Goal: Task Accomplishment & Management: Complete application form

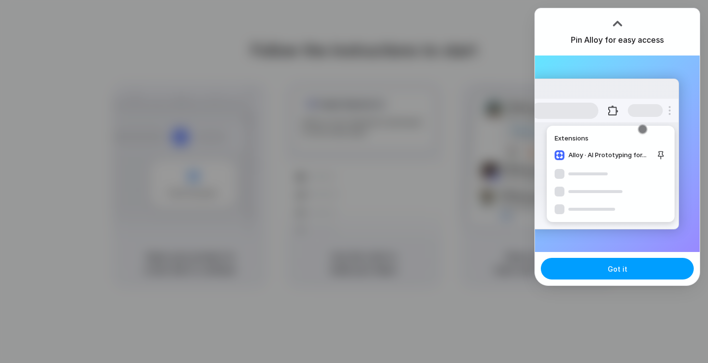
click at [611, 265] on span "Got it" at bounding box center [618, 269] width 20 height 10
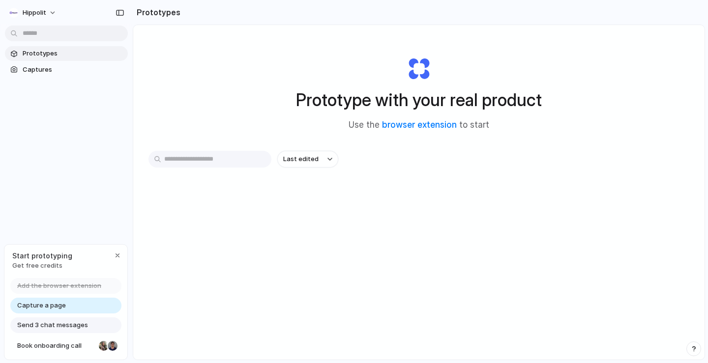
click at [63, 306] on span "Capture a page" at bounding box center [41, 306] width 49 height 10
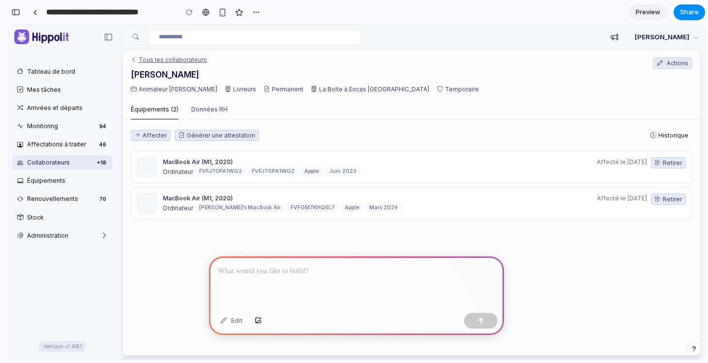
click at [164, 63] on link "Tous les collaborateurs" at bounding box center [169, 59] width 76 height 7
click at [263, 277] on div at bounding box center [356, 283] width 295 height 53
click at [220, 199] on div "MacBook Air (M1, 2020)" at bounding box center [283, 199] width 241 height 10
click at [40, 145] on link "Affectations à traiter 46" at bounding box center [62, 144] width 100 height 14
click at [75, 154] on ul "Tableau de bord Mes tâches Arrivées et départs Monitoring 94 Affectations à tra…" at bounding box center [62, 153] width 108 height 182
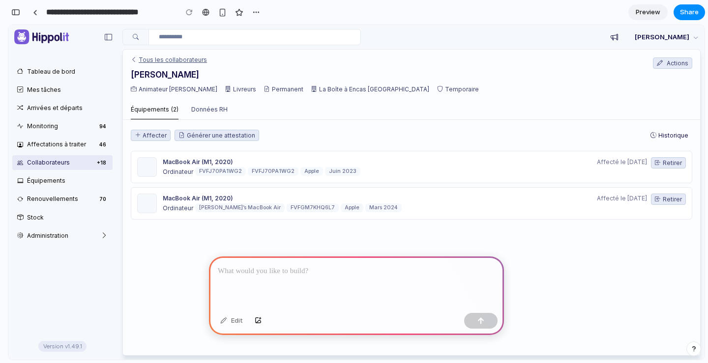
click at [78, 160] on link "Collaborateurs + 18" at bounding box center [62, 162] width 100 height 14
click at [249, 265] on p at bounding box center [356, 271] width 277 height 12
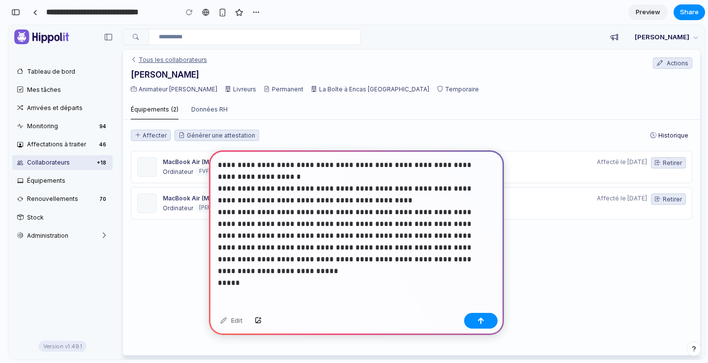
click at [229, 182] on p "**********" at bounding box center [354, 218] width 273 height 118
click at [244, 268] on p "**********" at bounding box center [354, 218] width 273 height 118
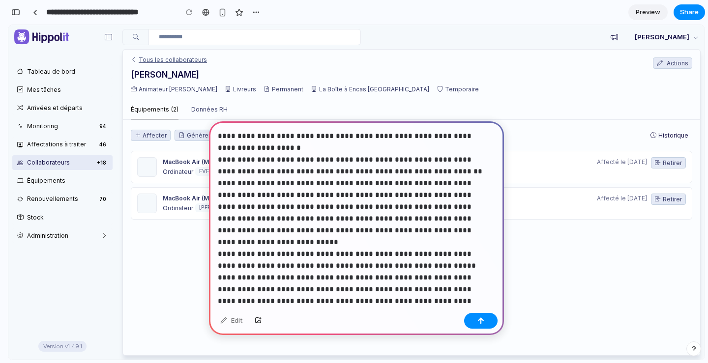
click at [218, 137] on p "**********" at bounding box center [354, 218] width 273 height 177
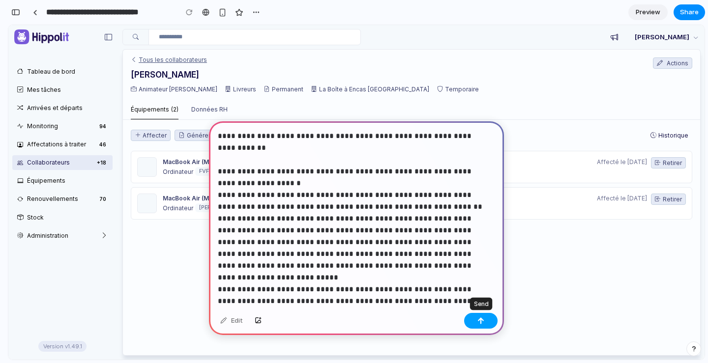
click at [474, 320] on button "button" at bounding box center [480, 321] width 33 height 16
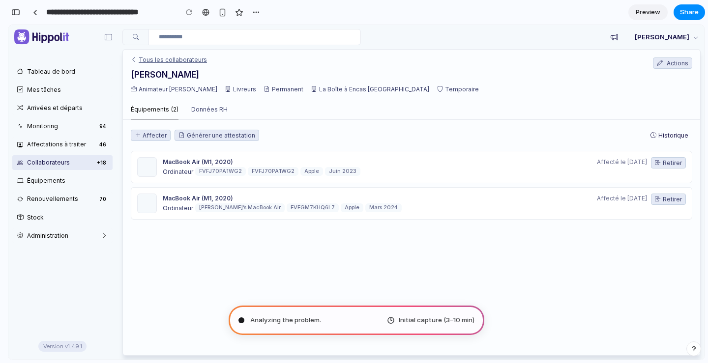
type input "**********"
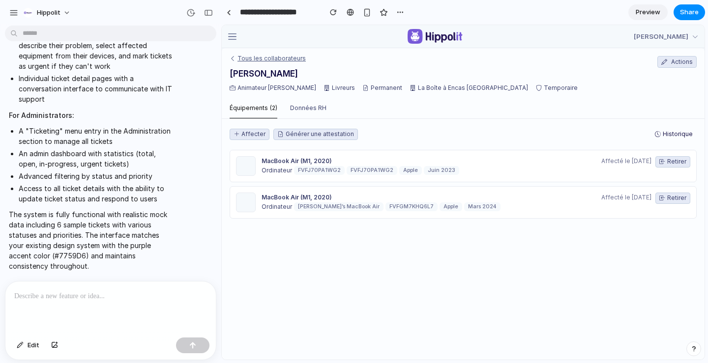
scroll to position [656, 0]
click at [209, 13] on div "button" at bounding box center [208, 12] width 9 height 7
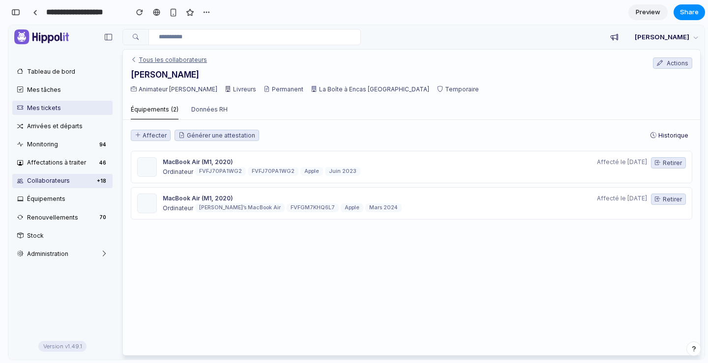
click at [56, 106] on link "Mes tickets" at bounding box center [62, 108] width 100 height 14
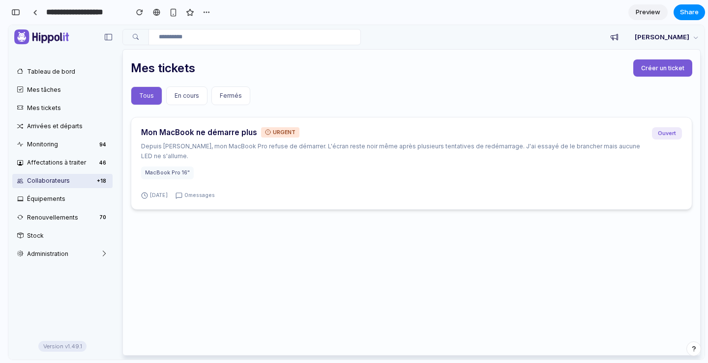
click at [316, 148] on p "Depuis ce matin, mon MacBook Pro refuse de démarrer. L'écran reste noir même ap…" at bounding box center [392, 151] width 503 height 19
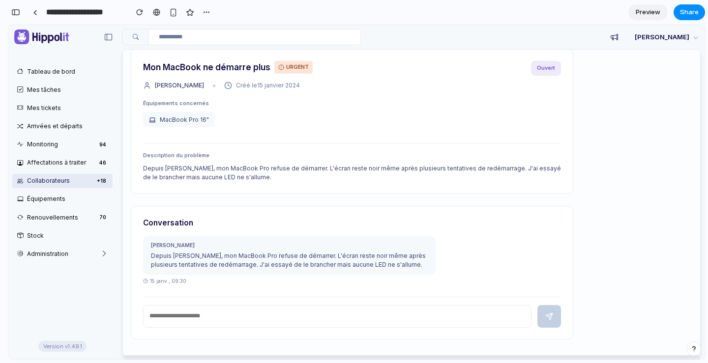
scroll to position [50, 0]
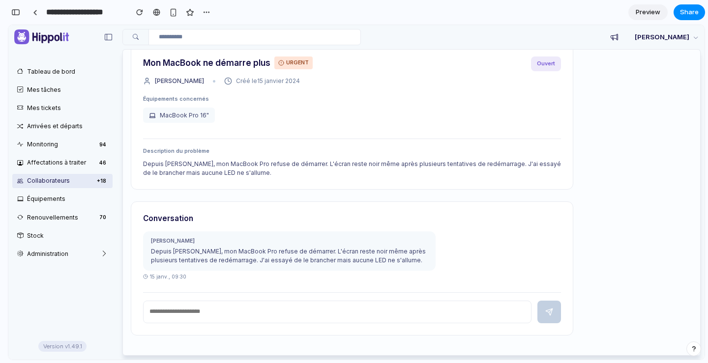
click at [264, 322] on input "text" at bounding box center [337, 312] width 388 height 23
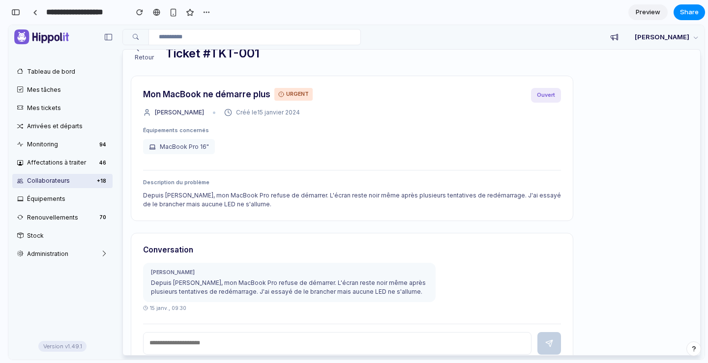
scroll to position [0, 0]
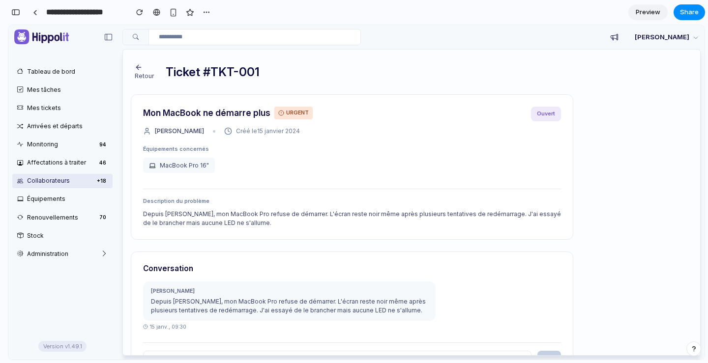
click at [549, 113] on div "Ouvert" at bounding box center [546, 114] width 30 height 15
click at [295, 115] on span "URGENT" at bounding box center [293, 113] width 38 height 13
click at [138, 69] on icon "button" at bounding box center [137, 67] width 2 height 4
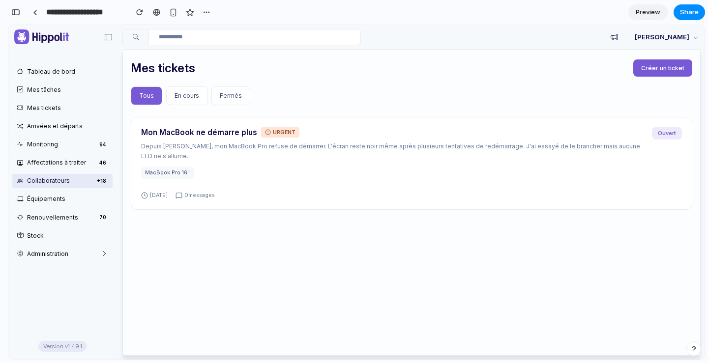
click at [180, 97] on span "En cours" at bounding box center [187, 95] width 25 height 7
click at [240, 97] on button "Fermés" at bounding box center [230, 96] width 39 height 19
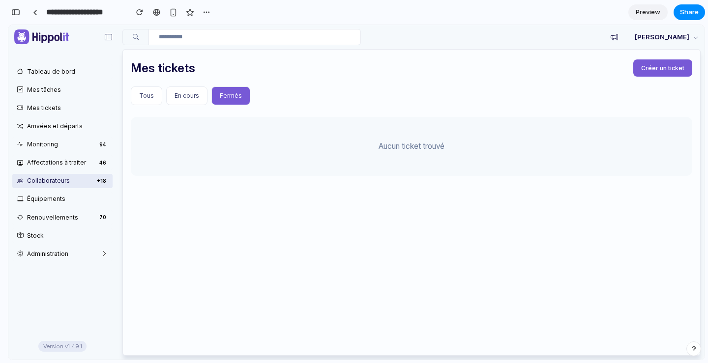
click at [148, 95] on span "Tous" at bounding box center [146, 95] width 15 height 7
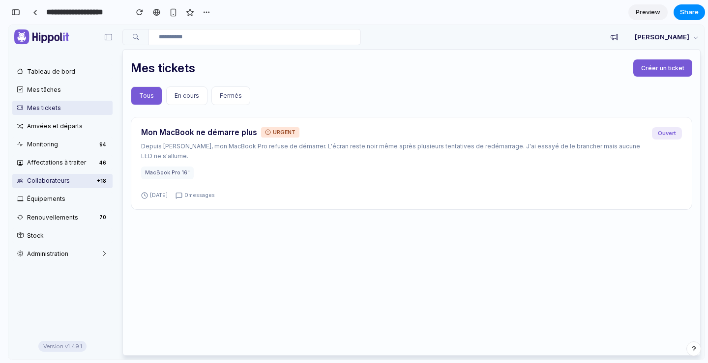
click at [60, 110] on link "Mes tickets" at bounding box center [62, 108] width 100 height 14
click at [54, 108] on link "Mes tickets" at bounding box center [62, 108] width 100 height 14
click at [51, 105] on link "Mes tickets" at bounding box center [62, 108] width 100 height 14
click at [54, 90] on link "Mes tâches" at bounding box center [62, 90] width 100 height 14
click at [51, 114] on link "Mes tickets" at bounding box center [62, 108] width 100 height 14
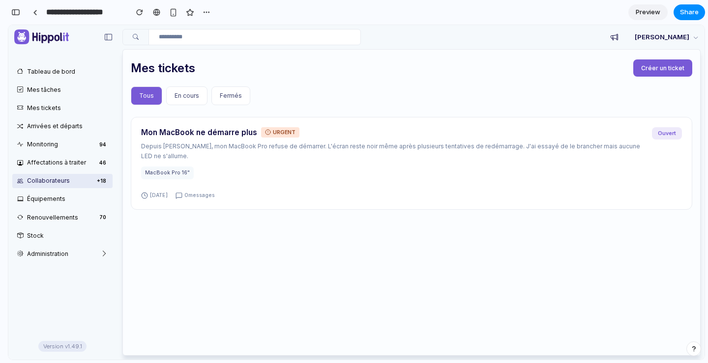
click at [186, 91] on button "En cours" at bounding box center [186, 96] width 41 height 19
click at [249, 97] on div "Tous En cours Fermés" at bounding box center [411, 96] width 561 height 19
click at [220, 94] on span "Fermés" at bounding box center [231, 95] width 22 height 7
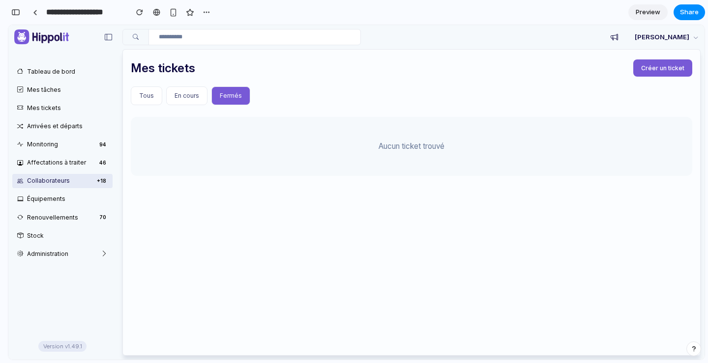
click at [141, 95] on span "Tous" at bounding box center [146, 95] width 15 height 7
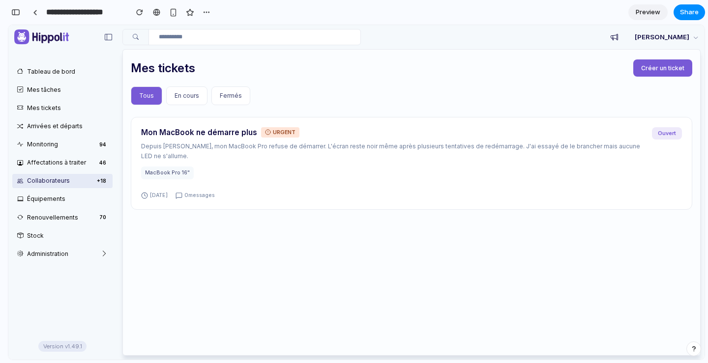
click at [671, 65] on span "Créer un ticket" at bounding box center [662, 67] width 43 height 7
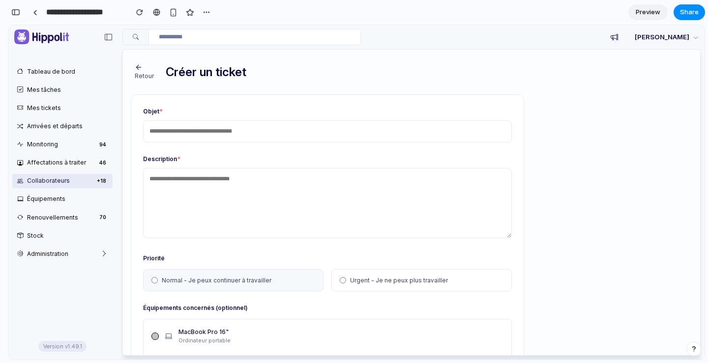
click at [198, 132] on input "text" at bounding box center [327, 131] width 369 height 23
click at [202, 195] on textarea at bounding box center [327, 203] width 369 height 70
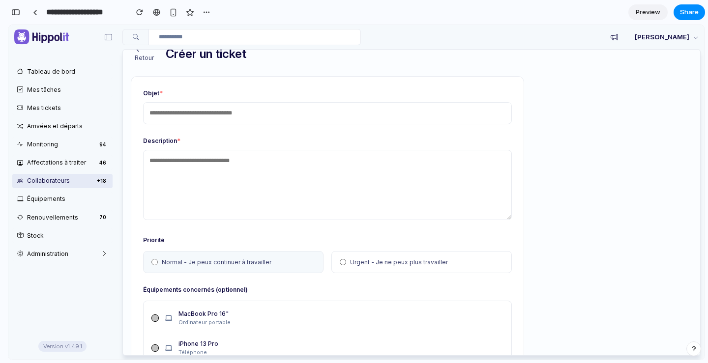
scroll to position [62, 0]
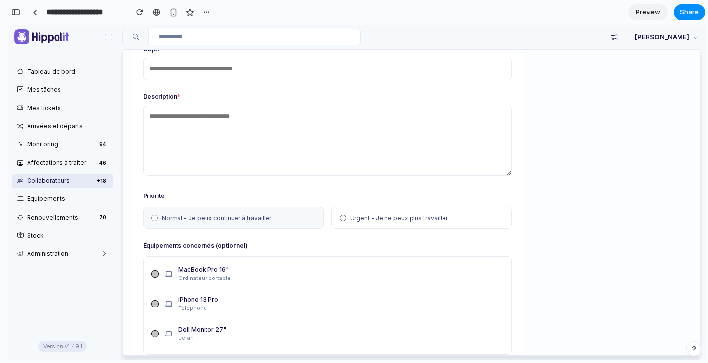
click at [362, 213] on span "Urgent - Je ne peux plus travailler" at bounding box center [399, 218] width 98 height 10
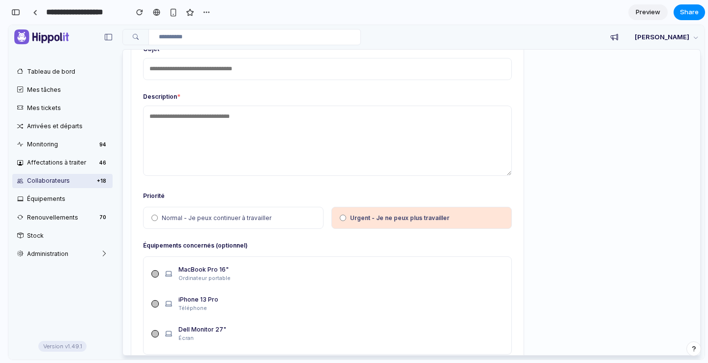
click at [284, 220] on label "Normal - Je peux continuer à travailler" at bounding box center [233, 218] width 180 height 23
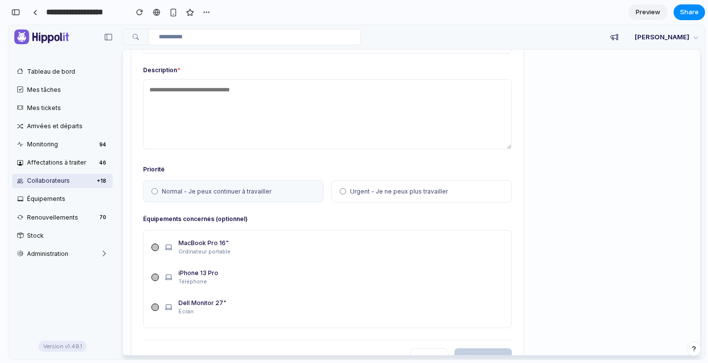
scroll to position [132, 0]
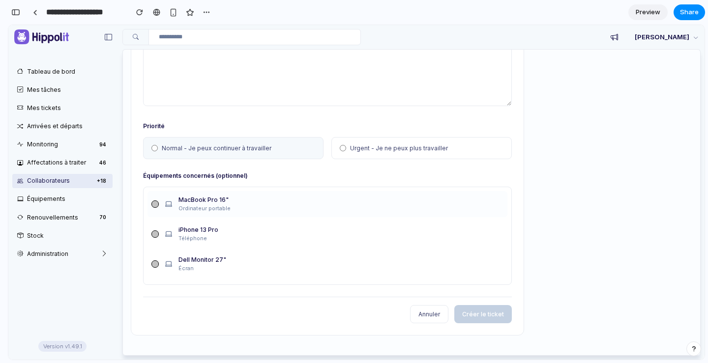
click at [156, 203] on div at bounding box center [154, 204] width 7 height 7
click at [193, 235] on div "Téléphone" at bounding box center [340, 239] width 325 height 9
click at [191, 257] on div "Dell Monitor 27"" at bounding box center [340, 260] width 325 height 10
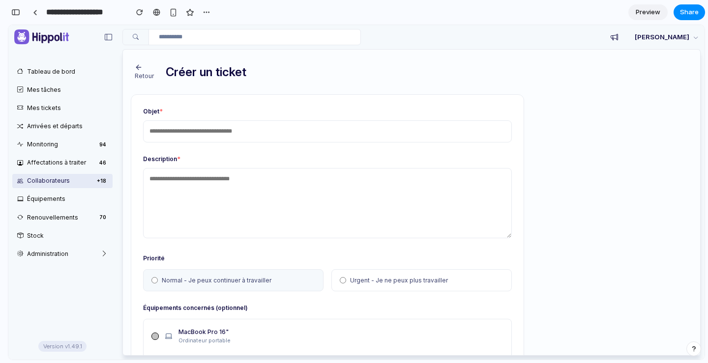
scroll to position [0, 0]
click at [139, 66] on icon "button" at bounding box center [139, 67] width 8 height 8
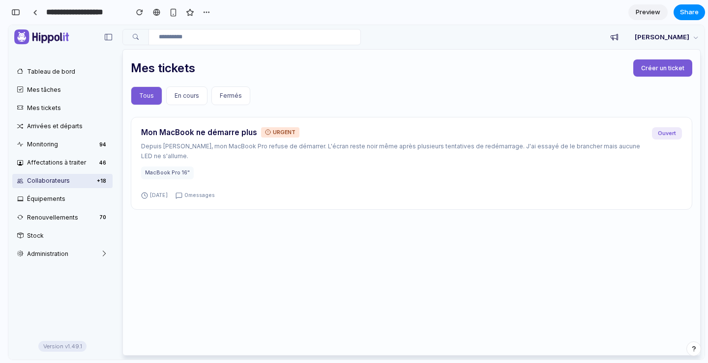
click at [410, 259] on div "Mon MacBook ne démarre plus URGENT Depuis ce matin, mon MacBook Pro refuse de d…" at bounding box center [411, 226] width 561 height 219
click at [243, 46] on div at bounding box center [241, 39] width 238 height 21
click at [241, 38] on input "text" at bounding box center [254, 37] width 212 height 16
click at [282, 91] on div "Tous En cours Fermés" at bounding box center [411, 96] width 561 height 19
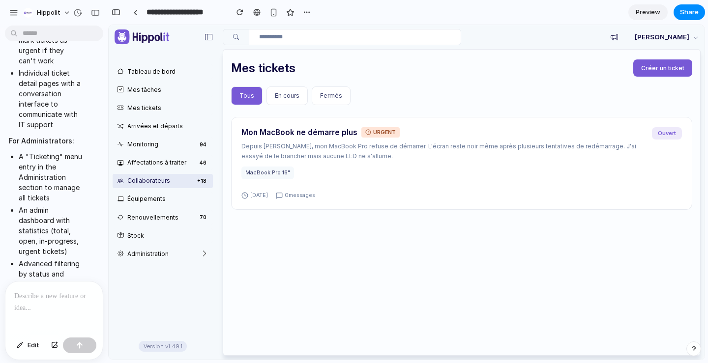
scroll to position [1558, 0]
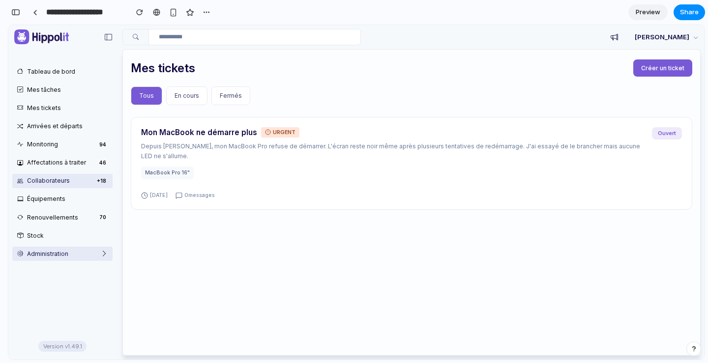
click at [65, 250] on link "Administration" at bounding box center [62, 254] width 100 height 14
click at [102, 255] on link "Administration" at bounding box center [62, 254] width 100 height 14
click at [104, 254] on link "Administration" at bounding box center [62, 254] width 100 height 14
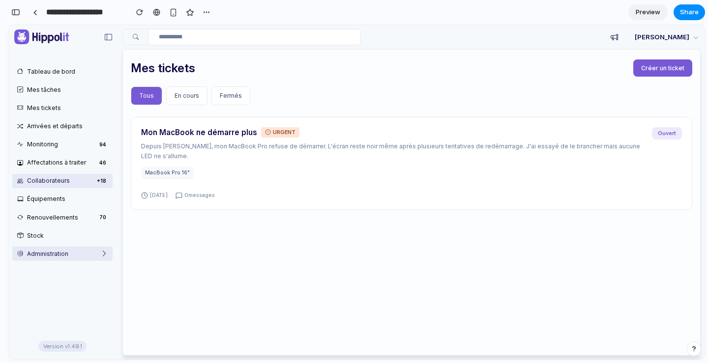
click at [23, 258] on icon at bounding box center [22, 254] width 10 height 10
click at [25, 254] on icon at bounding box center [22, 254] width 10 height 10
click at [70, 252] on link "Administration" at bounding box center [62, 254] width 100 height 14
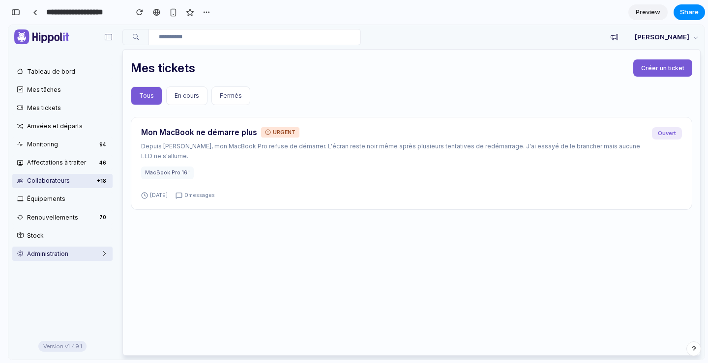
click at [70, 252] on link "Administration" at bounding box center [62, 254] width 100 height 14
click at [206, 11] on div "button" at bounding box center [207, 12] width 8 height 8
click at [206, 11] on div "Duplicate Delete" at bounding box center [354, 181] width 708 height 363
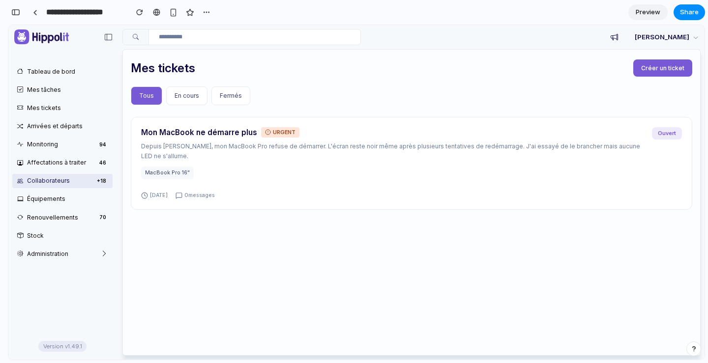
click at [642, 9] on span "Preview" at bounding box center [648, 12] width 25 height 10
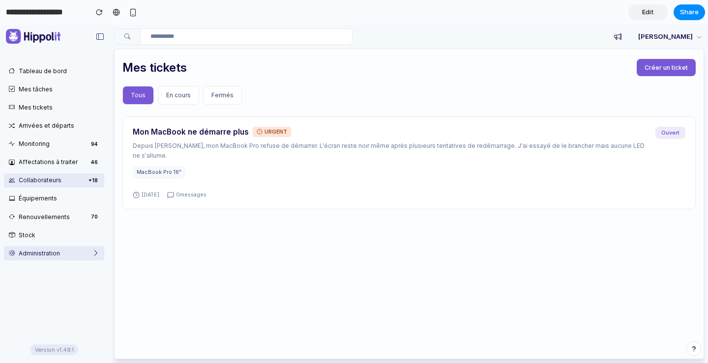
click at [43, 253] on link "Administration" at bounding box center [54, 253] width 100 height 14
click at [99, 253] on link "Administration" at bounding box center [54, 253] width 100 height 14
click at [40, 253] on link "Administration" at bounding box center [54, 253] width 100 height 14
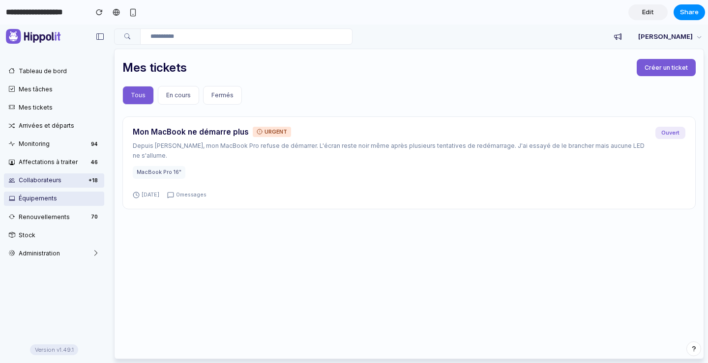
click at [46, 197] on link "Équipements" at bounding box center [54, 199] width 100 height 14
drag, startPoint x: 45, startPoint y: 221, endPoint x: 46, endPoint y: 237, distance: 16.7
click at [45, 221] on link "Renouvellements 70" at bounding box center [54, 217] width 100 height 14
click at [45, 246] on link "Administration" at bounding box center [54, 253] width 100 height 14
click at [33, 248] on link "Administration" at bounding box center [54, 253] width 100 height 14
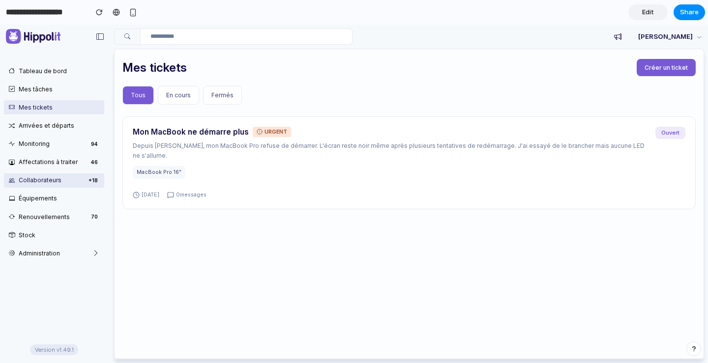
click at [34, 113] on link "Mes tickets" at bounding box center [54, 107] width 100 height 14
click at [35, 121] on link "Arrivées et départs" at bounding box center [54, 125] width 100 height 14
click at [32, 108] on link "Mes tickets" at bounding box center [54, 107] width 100 height 14
click at [34, 86] on link "Mes tâches" at bounding box center [54, 89] width 100 height 14
click at [35, 74] on link "Tableau de bord" at bounding box center [54, 71] width 100 height 14
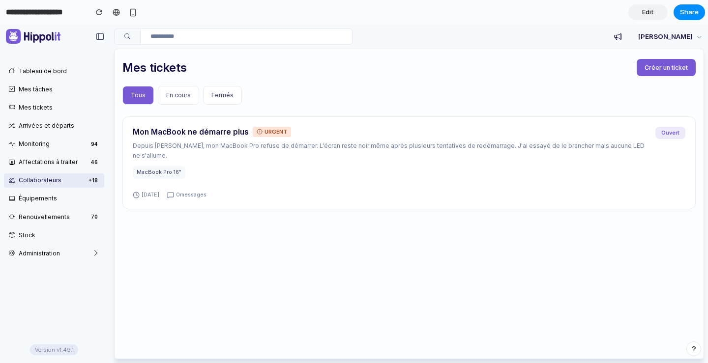
click at [654, 12] on link "Edit" at bounding box center [647, 12] width 39 height 16
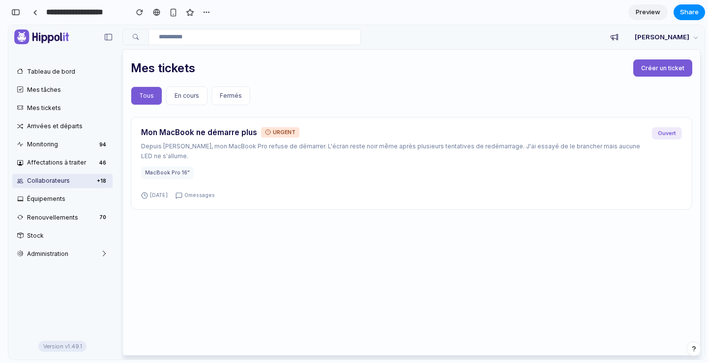
scroll to position [1301, 0]
click at [188, 95] on span "En cours" at bounding box center [187, 95] width 25 height 7
click at [241, 98] on button "Fermés" at bounding box center [230, 96] width 39 height 19
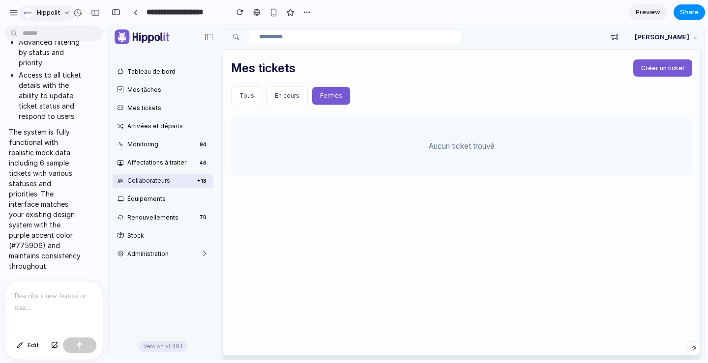
scroll to position [0, 0]
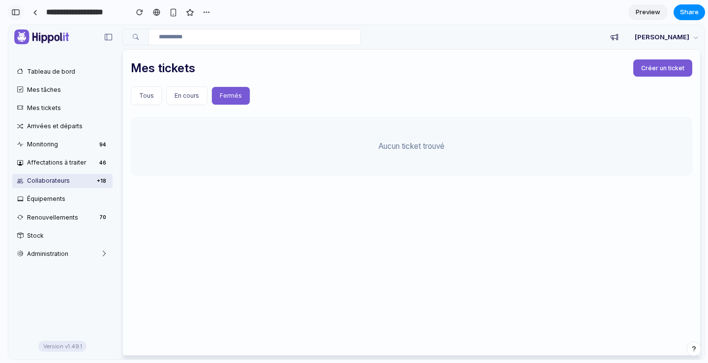
click at [20, 10] on button "button" at bounding box center [16, 12] width 16 height 16
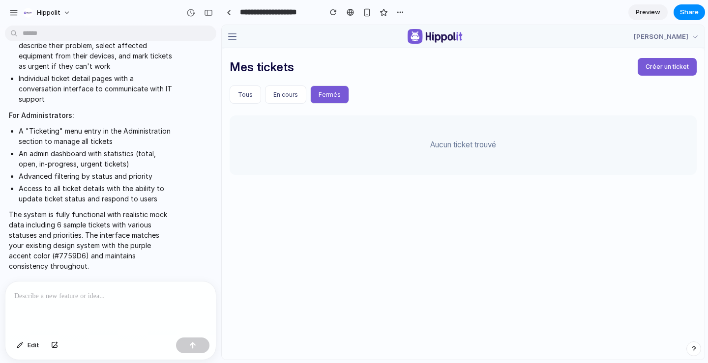
click at [232, 32] on span "button" at bounding box center [232, 36] width 10 height 10
click at [235, 35] on span "button" at bounding box center [232, 36] width 10 height 10
click at [134, 295] on p at bounding box center [110, 297] width 193 height 12
click at [31, 346] on span "Edit" at bounding box center [34, 346] width 12 height 10
click at [33, 345] on span "Edit" at bounding box center [34, 346] width 12 height 10
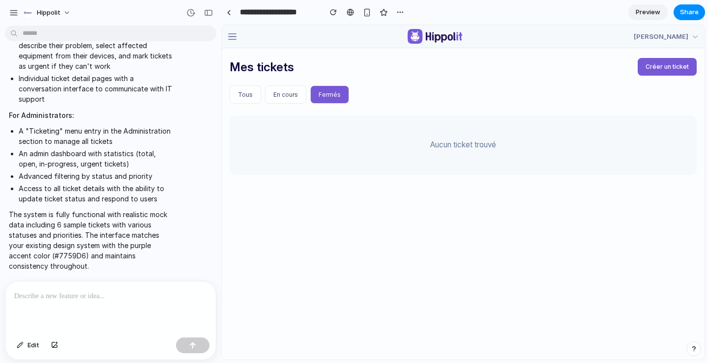
click at [88, 305] on div at bounding box center [110, 308] width 210 height 52
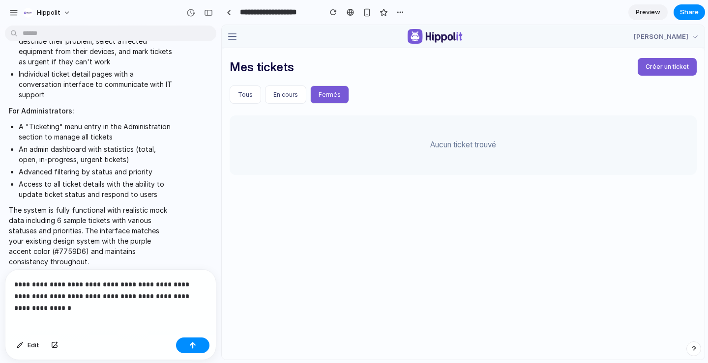
click at [196, 279] on p "**********" at bounding box center [108, 291] width 189 height 24
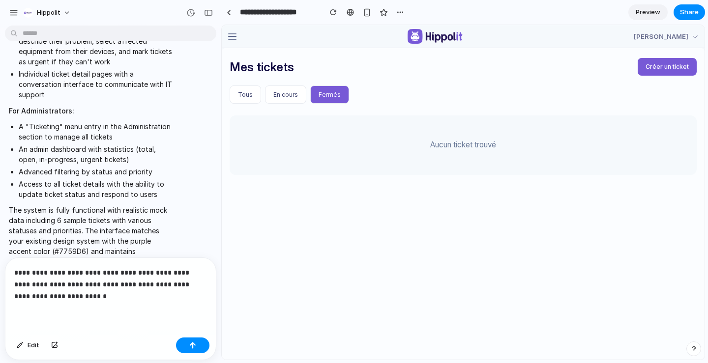
click at [182, 290] on p "**********" at bounding box center [108, 284] width 189 height 35
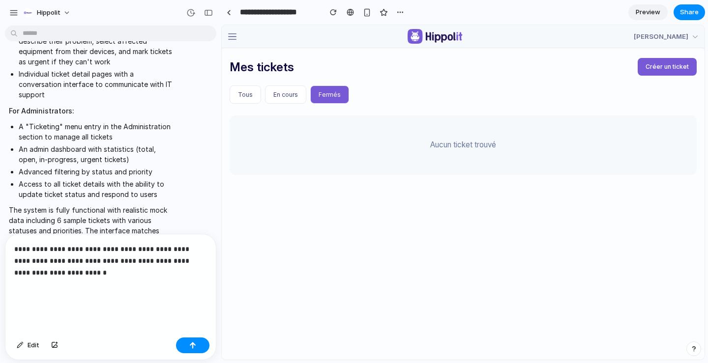
click at [646, 65] on span "Créer un ticket" at bounding box center [667, 66] width 43 height 7
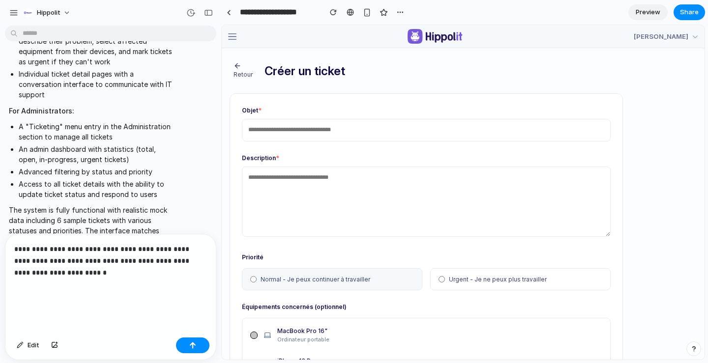
scroll to position [104, 0]
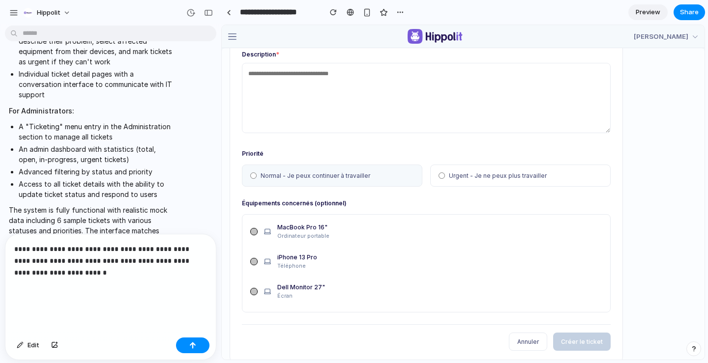
click at [55, 290] on p "**********" at bounding box center [108, 272] width 189 height 59
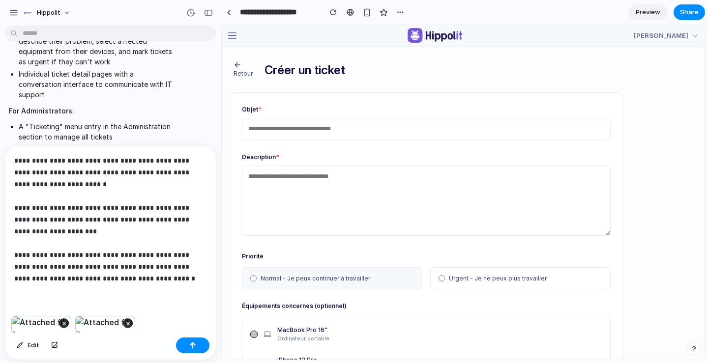
scroll to position [0, 0]
click at [238, 64] on icon "button" at bounding box center [238, 66] width 8 height 8
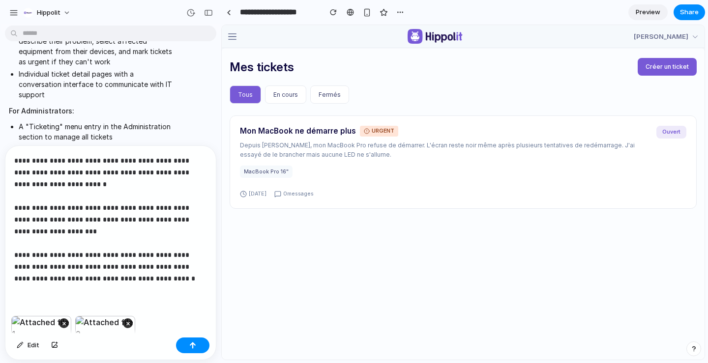
click at [120, 299] on div "**********" at bounding box center [110, 231] width 210 height 170
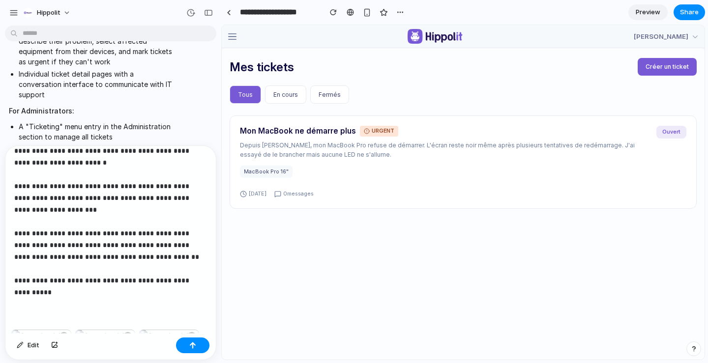
click at [234, 37] on span "button" at bounding box center [232, 36] width 10 height 10
click at [187, 347] on button "button" at bounding box center [192, 346] width 33 height 16
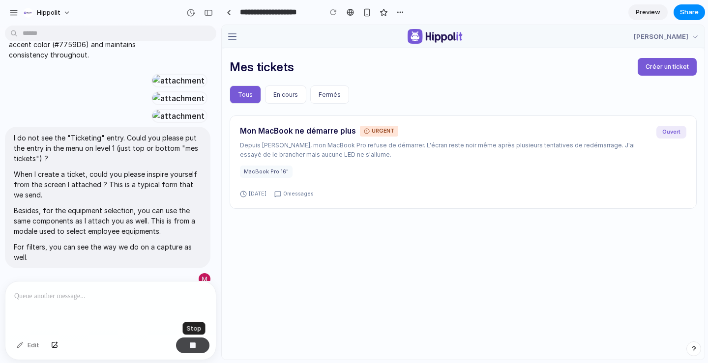
scroll to position [975, 0]
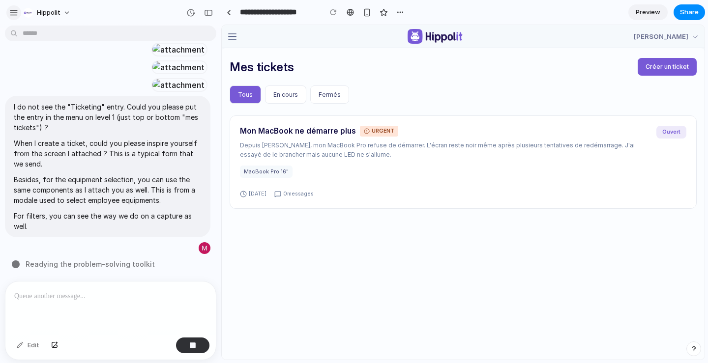
click at [13, 12] on div "button" at bounding box center [13, 12] width 9 height 9
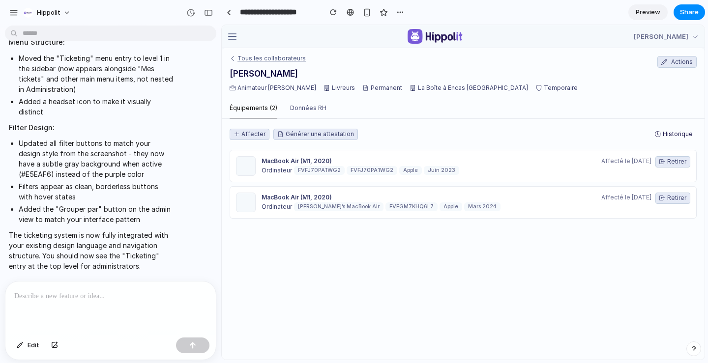
scroll to position [1416, 0]
click at [208, 12] on div "button" at bounding box center [208, 12] width 9 height 7
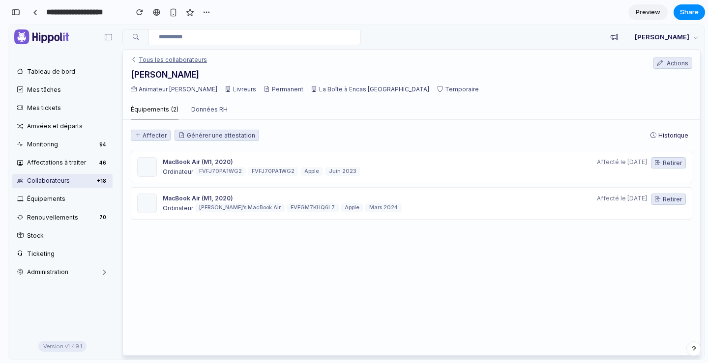
scroll to position [2581, 0]
click at [48, 255] on link "Ticketing" at bounding box center [62, 254] width 100 height 14
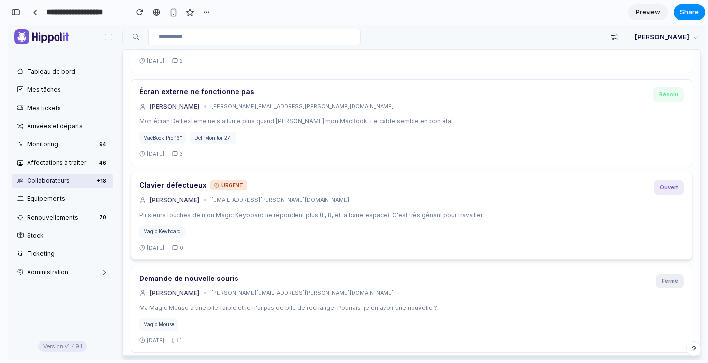
scroll to position [0, 0]
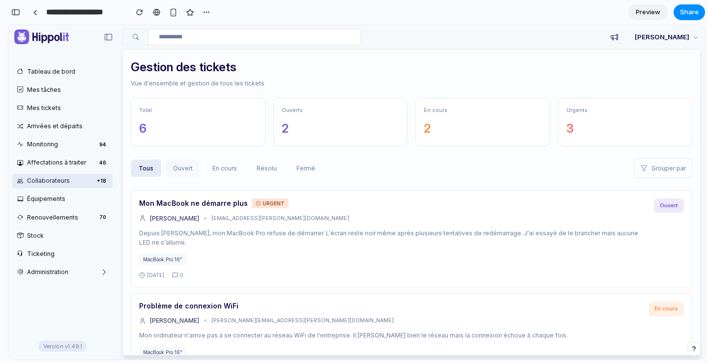
click at [175, 165] on button "Ouvert" at bounding box center [182, 169] width 35 height 18
click at [226, 167] on button "En cours" at bounding box center [225, 169] width 40 height 18
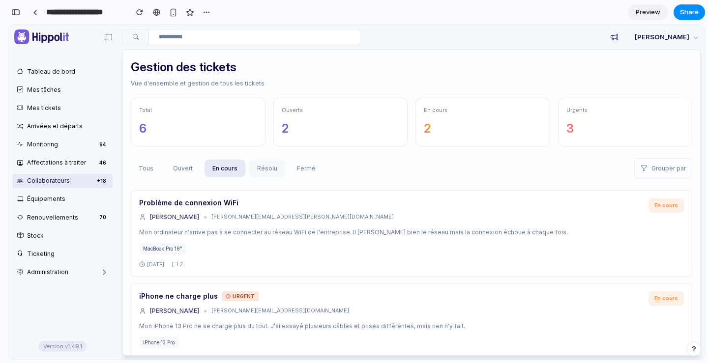
click at [258, 168] on button "Résolu" at bounding box center [267, 169] width 36 height 18
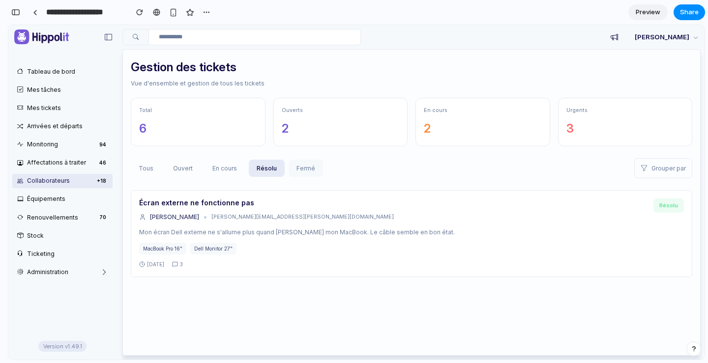
click at [295, 167] on button "Fermé" at bounding box center [306, 169] width 34 height 18
click at [145, 168] on button "Tous" at bounding box center [146, 169] width 30 height 18
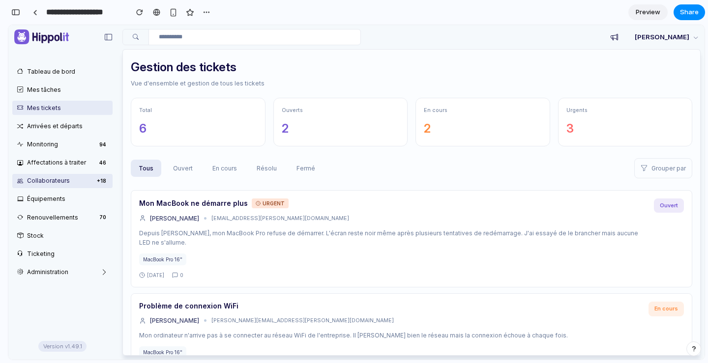
click at [49, 111] on link "Mes tickets" at bounding box center [62, 108] width 100 height 14
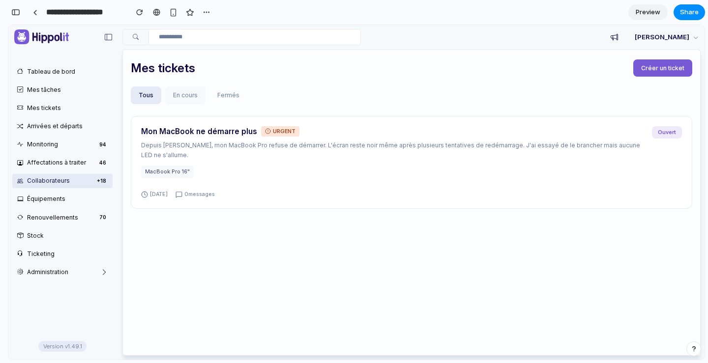
click at [178, 92] on button "En cours" at bounding box center [185, 96] width 40 height 18
click at [234, 93] on button "Fermés" at bounding box center [229, 96] width 38 height 18
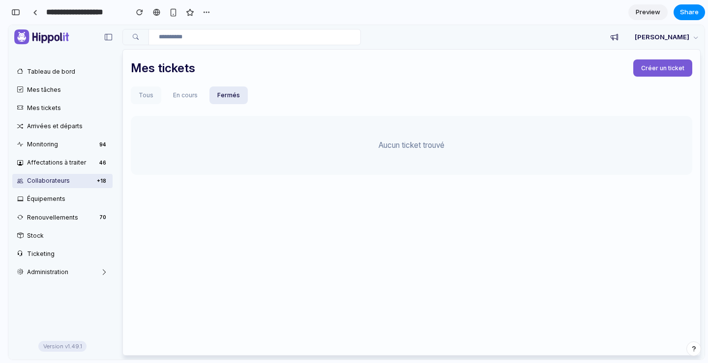
click at [146, 94] on button "Tous" at bounding box center [146, 96] width 30 height 18
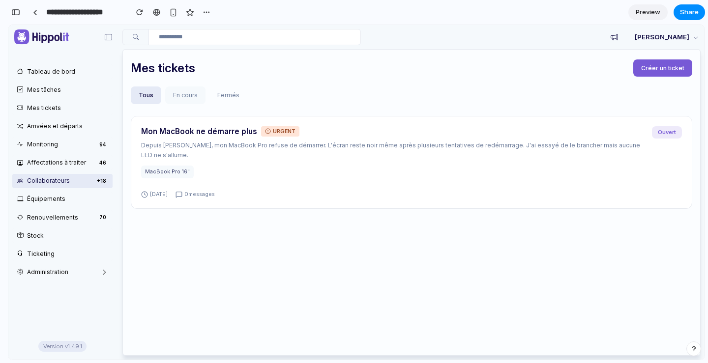
click at [178, 95] on button "En cours" at bounding box center [185, 96] width 40 height 18
click at [238, 95] on button "Fermés" at bounding box center [229, 96] width 38 height 18
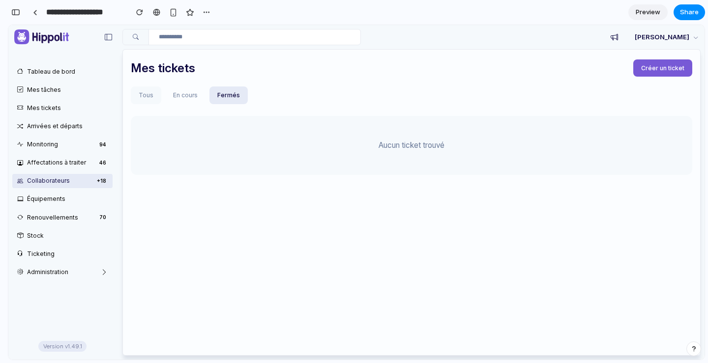
click at [140, 94] on button "Tous" at bounding box center [146, 96] width 30 height 18
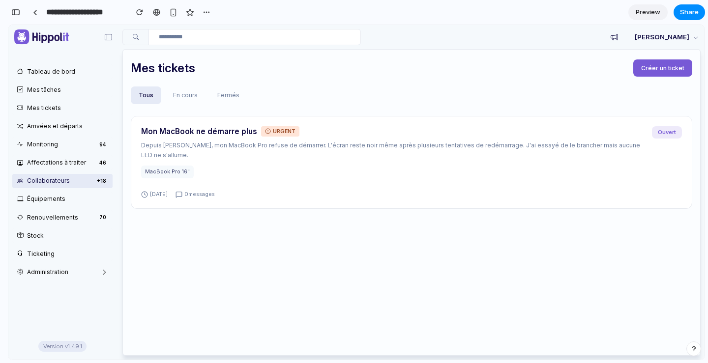
click at [673, 64] on span "Créer un ticket" at bounding box center [662, 67] width 43 height 7
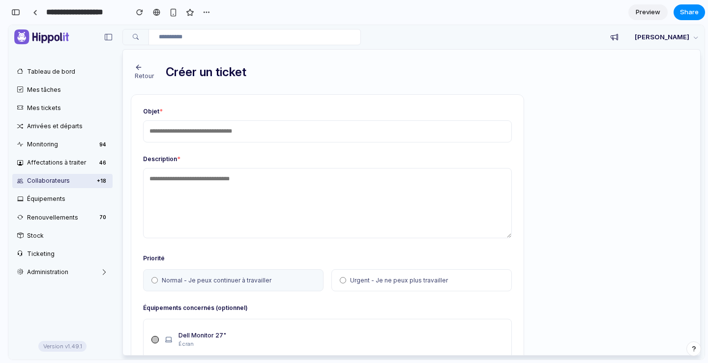
click at [358, 280] on span "Urgent - Je ne peux plus travailler" at bounding box center [399, 281] width 98 height 10
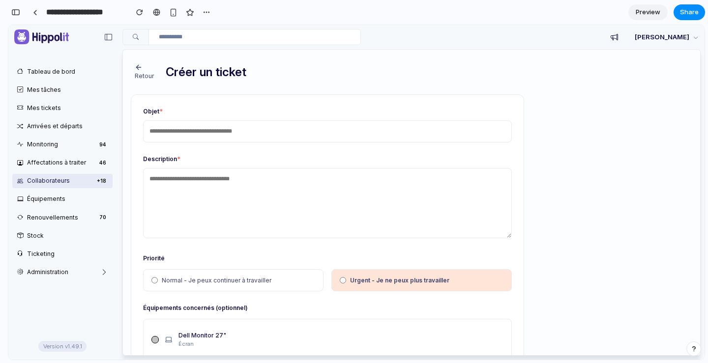
click at [266, 281] on span "Normal - Je peux continuer à travailler" at bounding box center [217, 281] width 110 height 10
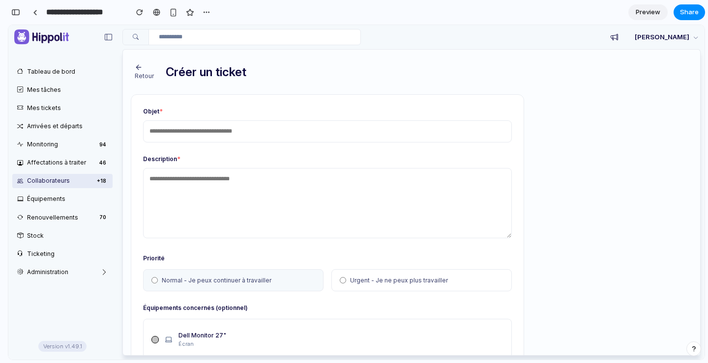
click at [140, 71] on button "Retour" at bounding box center [144, 72] width 27 height 26
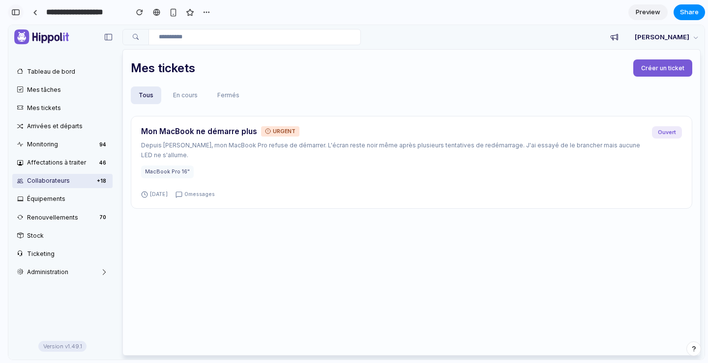
click at [17, 10] on div "button" at bounding box center [15, 12] width 9 height 7
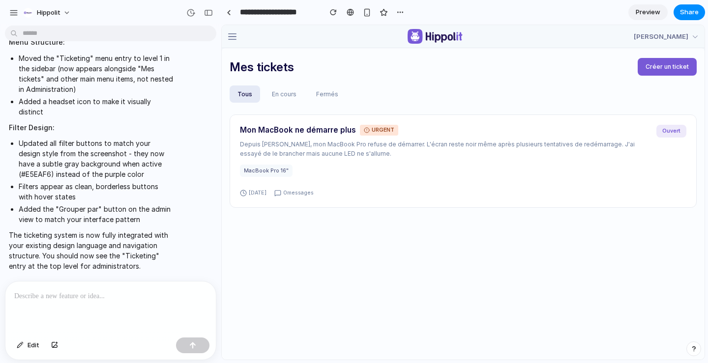
scroll to position [1416, 0]
click at [280, 96] on button "En cours" at bounding box center [284, 95] width 40 height 18
click at [320, 96] on button "Fermés" at bounding box center [328, 95] width 38 height 18
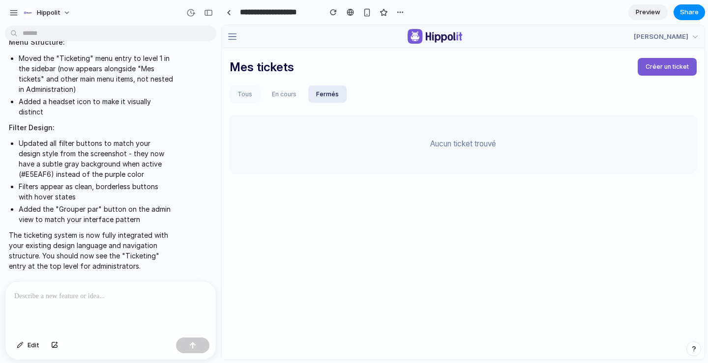
click at [255, 93] on button "Tous" at bounding box center [245, 95] width 30 height 18
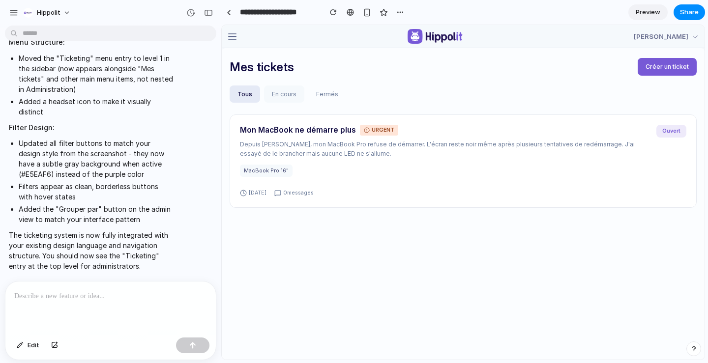
click at [287, 93] on button "En cours" at bounding box center [284, 95] width 40 height 18
click at [314, 94] on button "Fermés" at bounding box center [328, 95] width 38 height 18
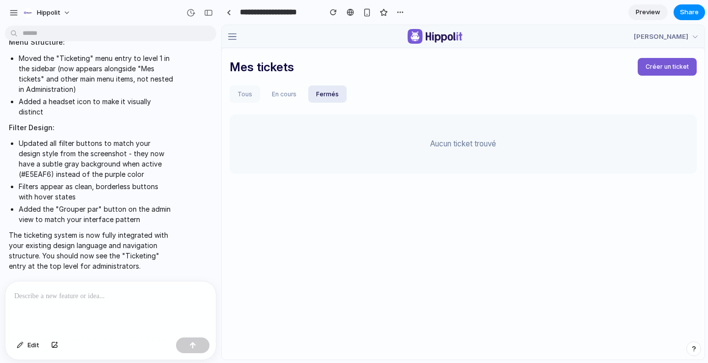
click at [244, 95] on button "Tous" at bounding box center [245, 95] width 30 height 18
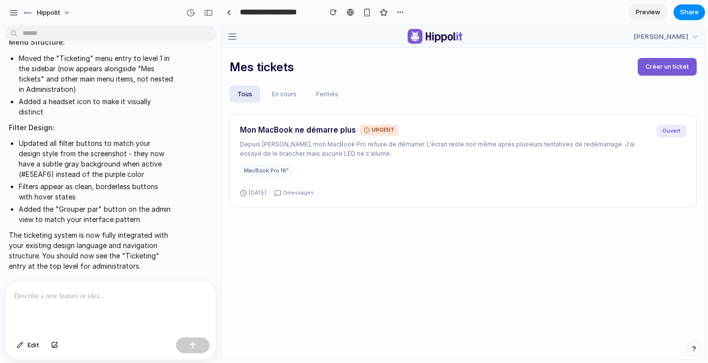
click at [231, 36] on span "button" at bounding box center [232, 36] width 10 height 10
click at [234, 34] on span "button" at bounding box center [232, 36] width 10 height 10
click at [365, 82] on div "Mes tickets Créer un ticket Tous En cours Fermés Mon MacBook ne démarre plus UR…" at bounding box center [463, 215] width 483 height 335
click at [375, 92] on div "Tous En cours Fermés" at bounding box center [463, 95] width 467 height 18
click at [115, 296] on p at bounding box center [108, 297] width 189 height 12
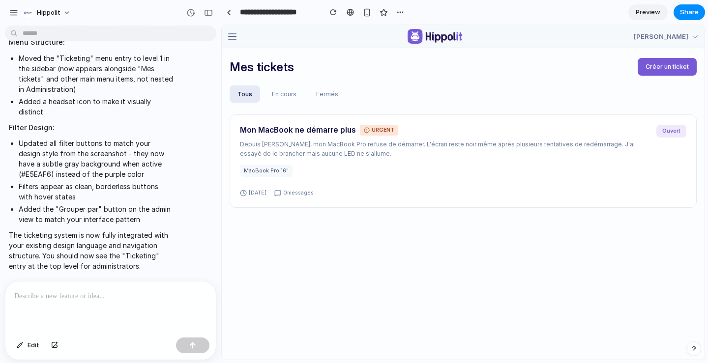
click at [231, 37] on span "button" at bounding box center [232, 36] width 10 height 10
click at [327, 145] on p "Depuis ce matin, mon MacBook Pro refuse de démarrer. L'écran reste noir même ap…" at bounding box center [444, 149] width 409 height 19
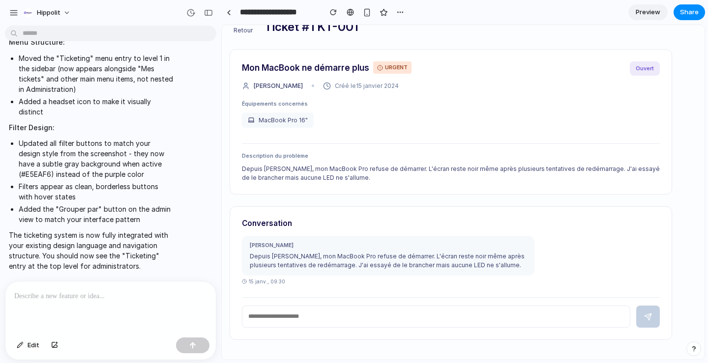
scroll to position [23, 0]
click at [339, 321] on input "text" at bounding box center [436, 317] width 388 height 23
type input "******"
click at [638, 318] on button "button" at bounding box center [648, 317] width 24 height 23
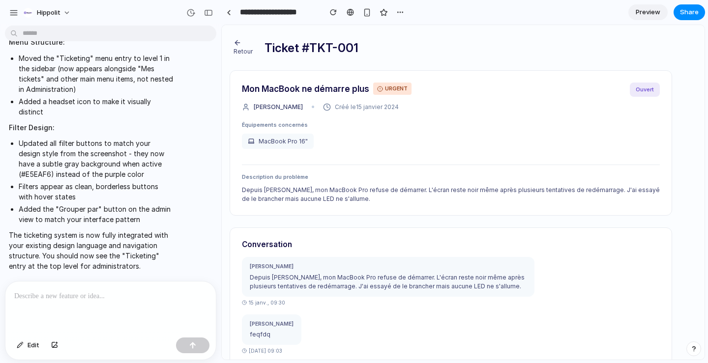
scroll to position [0, 0]
click at [505, 52] on div "Retour Ticket # TKT-001" at bounding box center [463, 47] width 487 height 33
drag, startPoint x: 683, startPoint y: 22, endPoint x: 608, endPoint y: 39, distance: 77.8
click at [354, 182] on div at bounding box center [354, 182] width 0 height 0
click at [210, 12] on div "button" at bounding box center [208, 12] width 9 height 7
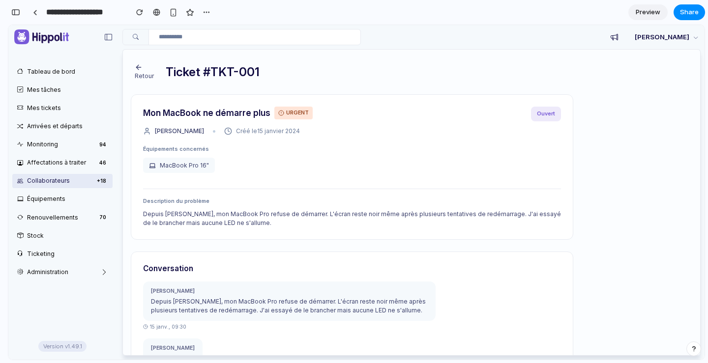
scroll to position [2581, 0]
click at [140, 71] on button "Retour" at bounding box center [144, 72] width 27 height 26
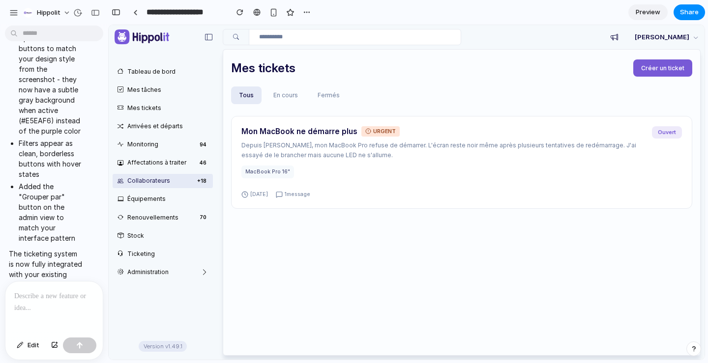
drag, startPoint x: 417, startPoint y: 254, endPoint x: 412, endPoint y: 253, distance: 6.0
click at [415, 253] on div "Mon MacBook ne démarre plus URGENT Depuis ce matin, mon MacBook Pro refuse de d…" at bounding box center [461, 226] width 461 height 220
click at [289, 102] on button "En cours" at bounding box center [285, 96] width 40 height 18
drag, startPoint x: 324, startPoint y: 96, endPoint x: 319, endPoint y: 96, distance: 5.9
click at [324, 96] on button "Fermés" at bounding box center [329, 96] width 38 height 18
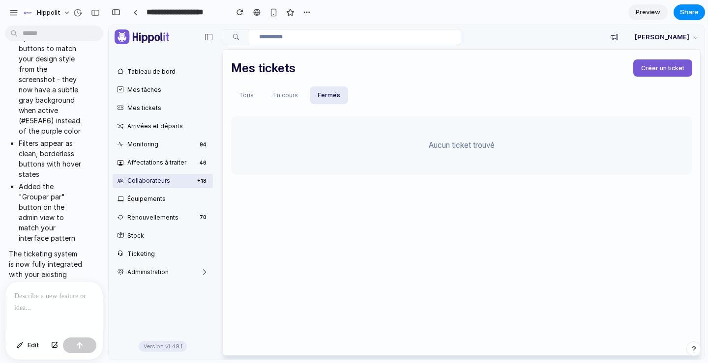
click at [264, 97] on div "Tous En cours Fermés" at bounding box center [461, 96] width 461 height 18
click at [262, 96] on div "Tous En cours Fermés" at bounding box center [461, 96] width 461 height 18
click at [268, 94] on button "En cours" at bounding box center [285, 96] width 40 height 18
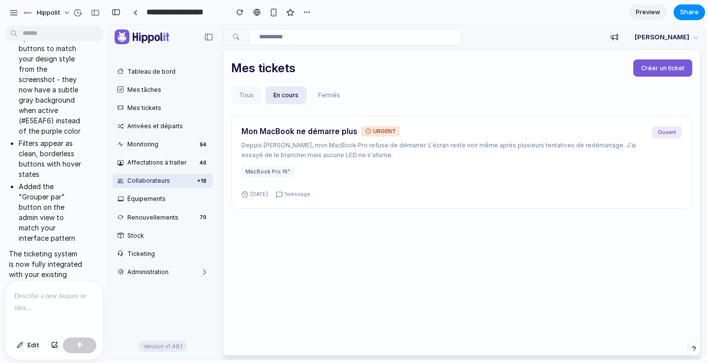
click at [258, 96] on button "Tous" at bounding box center [246, 96] width 30 height 18
click at [139, 271] on link "Administration" at bounding box center [163, 272] width 100 height 14
click at [155, 178] on link "Collaborateurs + 18" at bounding box center [163, 181] width 100 height 14
click at [180, 121] on link "Arrivées et départs" at bounding box center [163, 126] width 100 height 14
click at [151, 87] on link "Mes tâches" at bounding box center [163, 90] width 100 height 14
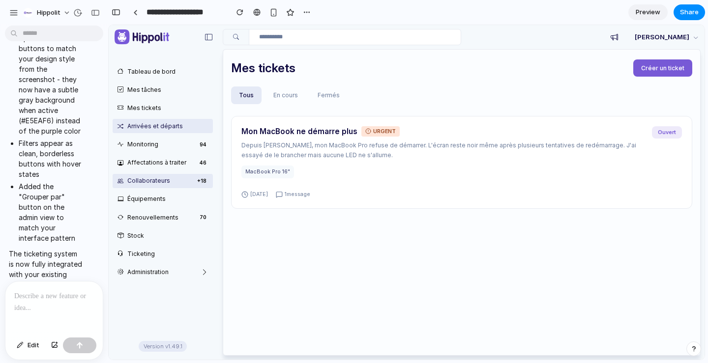
click at [143, 120] on link "Arrivées et départs" at bounding box center [163, 126] width 100 height 14
drag, startPoint x: 142, startPoint y: 145, endPoint x: 142, endPoint y: 168, distance: 23.1
click at [142, 145] on link "Monitoring 94" at bounding box center [163, 144] width 100 height 14
click at [141, 168] on link "Affectations à traiter 46" at bounding box center [163, 162] width 100 height 14
click at [147, 184] on link "Collaborateurs + 18" at bounding box center [163, 181] width 100 height 14
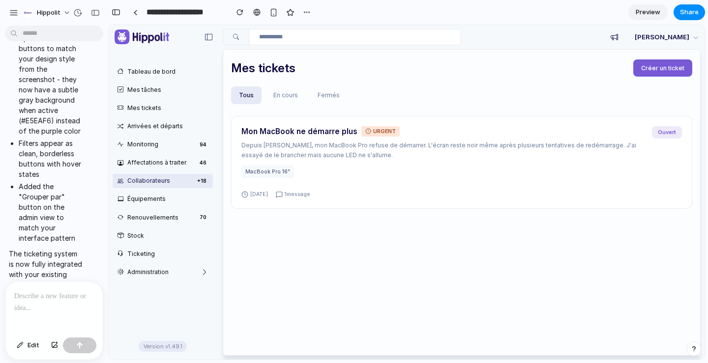
click at [656, 68] on span "Créer un ticket" at bounding box center [662, 67] width 43 height 7
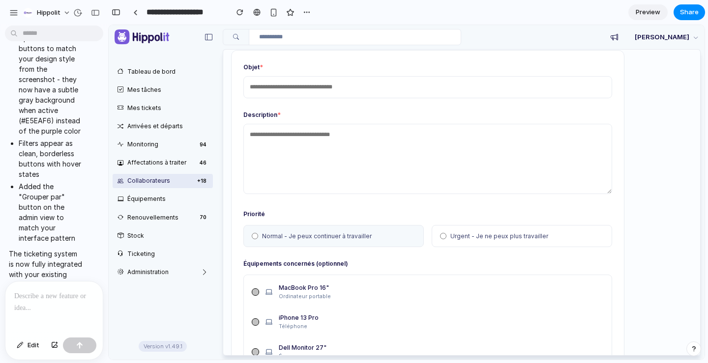
scroll to position [0, 0]
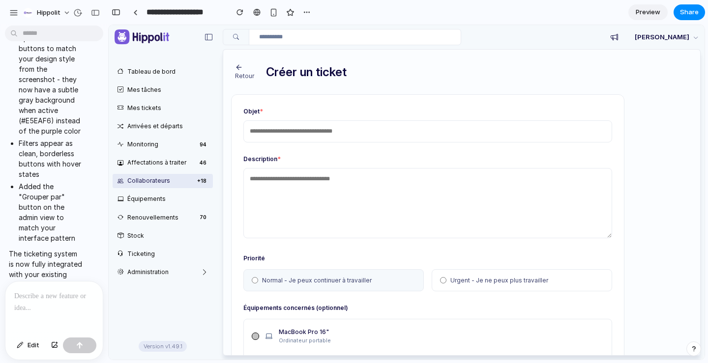
click at [242, 75] on span "Retour" at bounding box center [244, 75] width 19 height 7
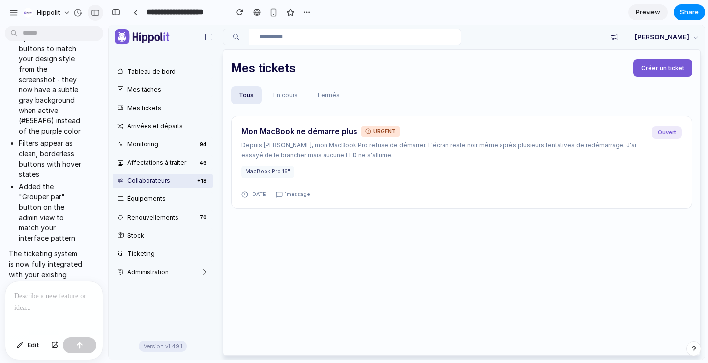
click at [94, 10] on div "button" at bounding box center [95, 12] width 9 height 7
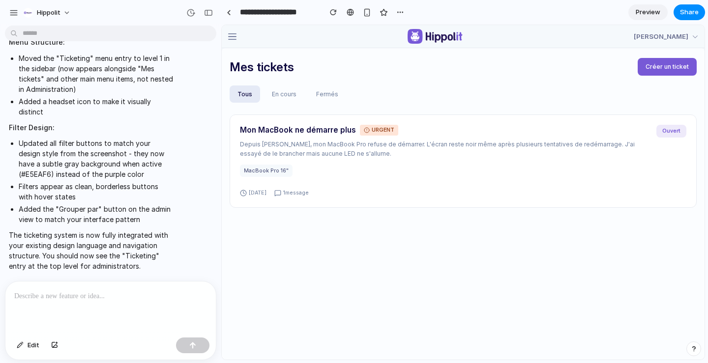
scroll to position [1416, 0]
click at [69, 305] on div at bounding box center [108, 308] width 206 height 52
click at [82, 291] on p at bounding box center [108, 297] width 189 height 12
click at [69, 303] on div at bounding box center [108, 308] width 206 height 52
